Goal: Information Seeking & Learning: Learn about a topic

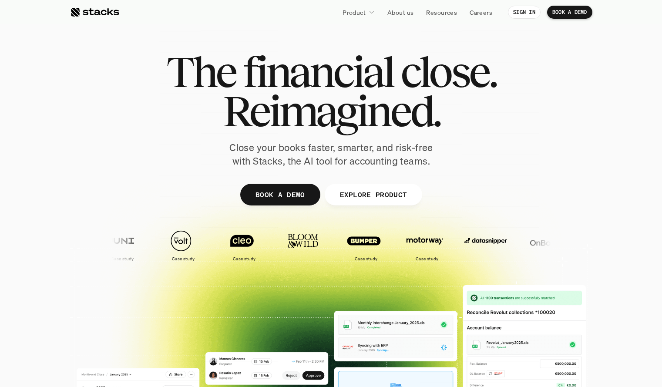
click at [348, 12] on p "Product" at bounding box center [354, 12] width 23 height 9
click at [366, 13] on link "Product" at bounding box center [358, 12] width 43 height 16
click at [370, 13] on icon at bounding box center [372, 12] width 6 height 6
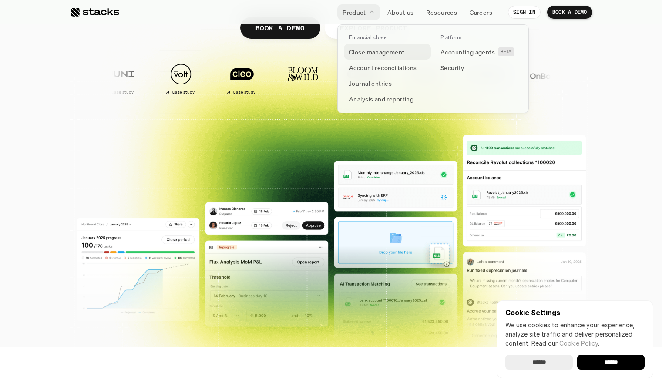
click at [361, 49] on p "Close management" at bounding box center [377, 51] width 56 height 9
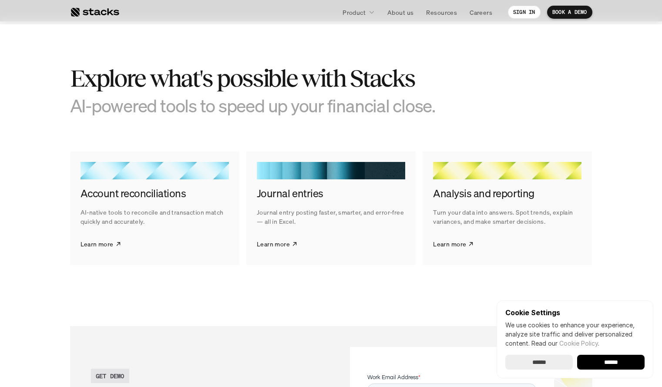
scroll to position [1320, 0]
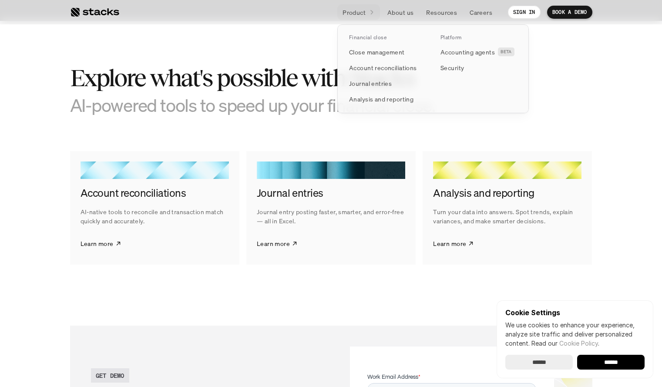
click at [369, 15] on div at bounding box center [372, 12] width 6 height 7
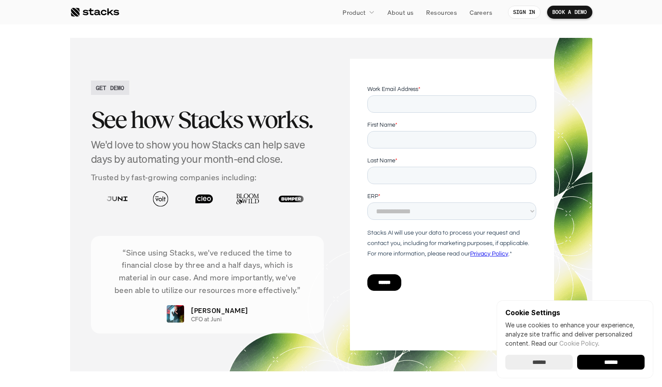
scroll to position [1607, 0]
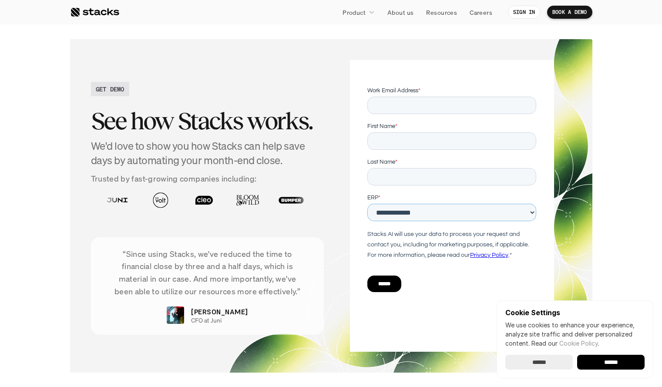
click at [437, 216] on select "**********" at bounding box center [451, 212] width 169 height 17
click at [337, 233] on div "GET DEMO See how Stacks works. We'd love to show you how Stacks can help save d…" at bounding box center [331, 206] width 481 height 292
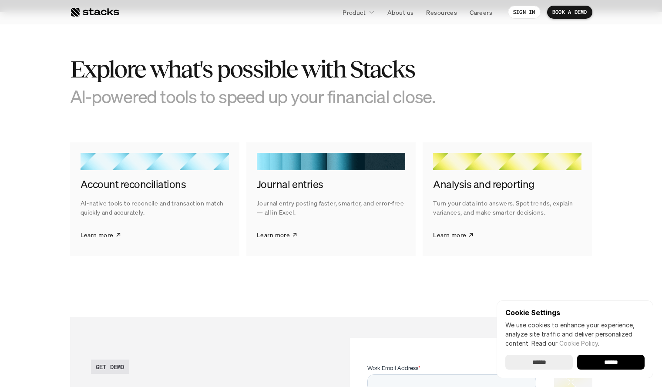
scroll to position [1311, 0]
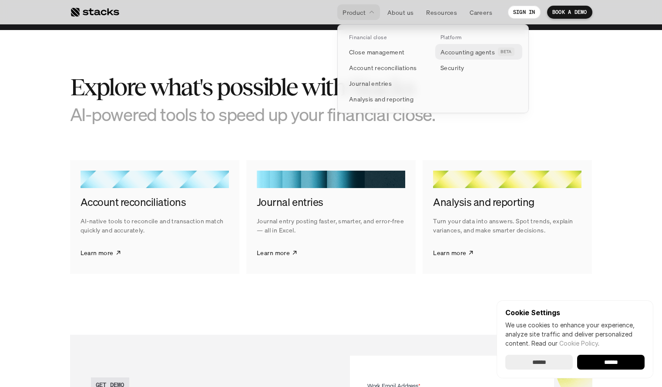
click at [451, 54] on p "Accounting agents" at bounding box center [468, 51] width 54 height 9
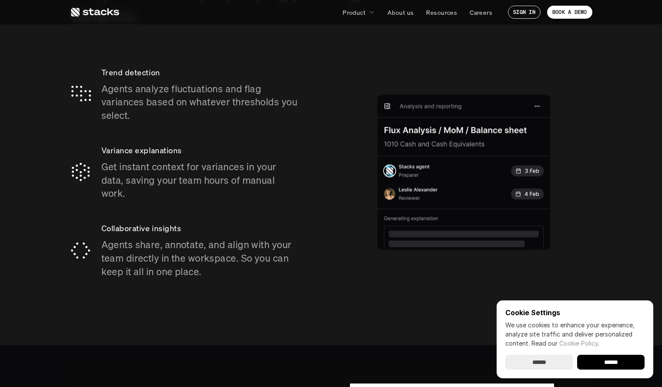
scroll to position [1526, 0]
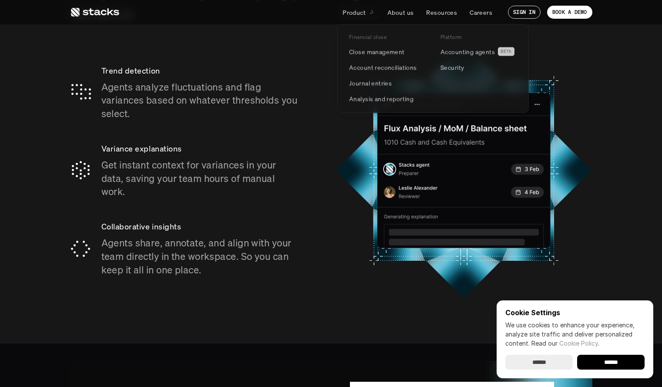
click at [363, 16] on p "Product" at bounding box center [354, 12] width 23 height 9
click at [373, 96] on p "Analysis and reporting" at bounding box center [381, 98] width 64 height 9
